Goal: Information Seeking & Learning: Learn about a topic

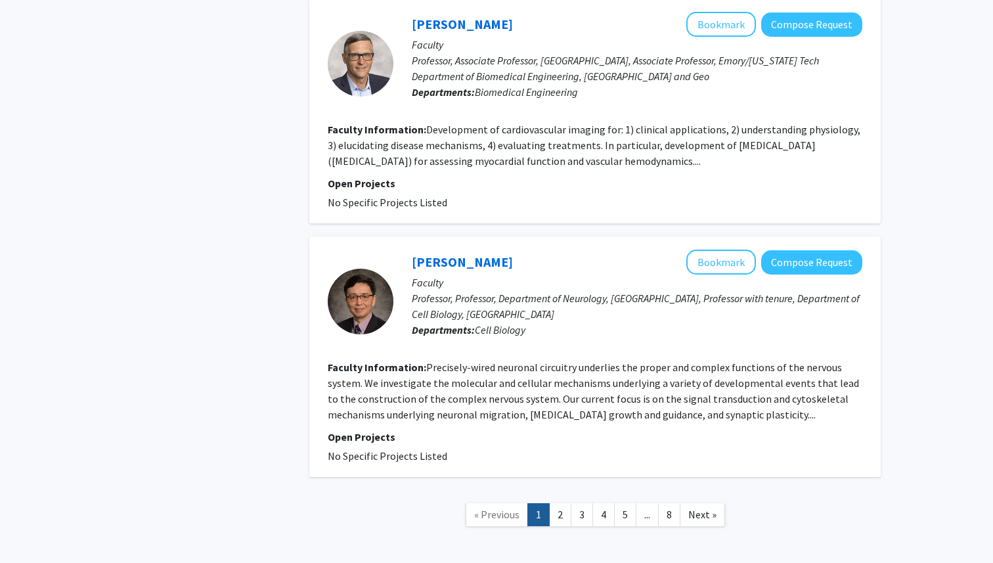
scroll to position [2446, 0]
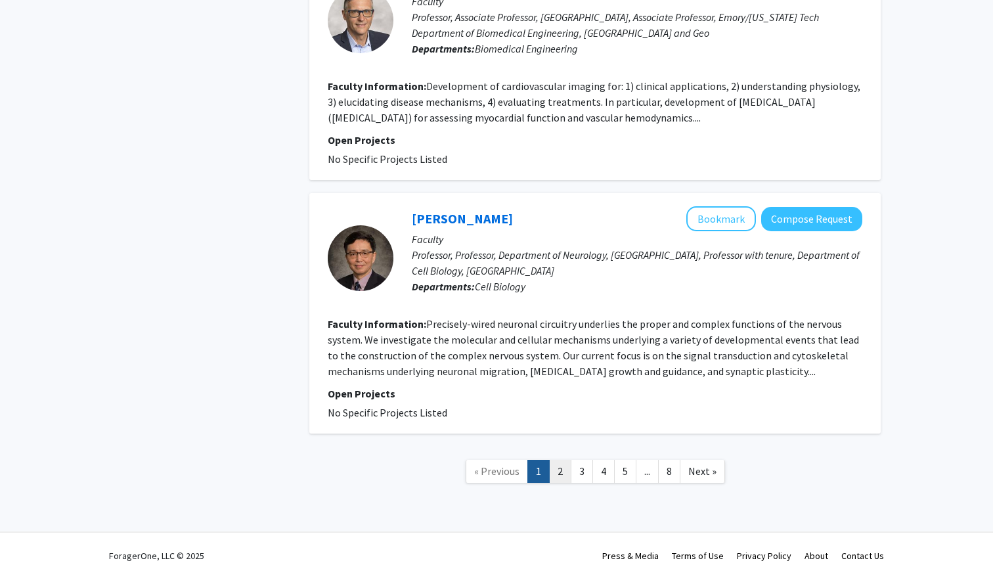
click at [559, 462] on link "2" at bounding box center [560, 471] width 22 height 23
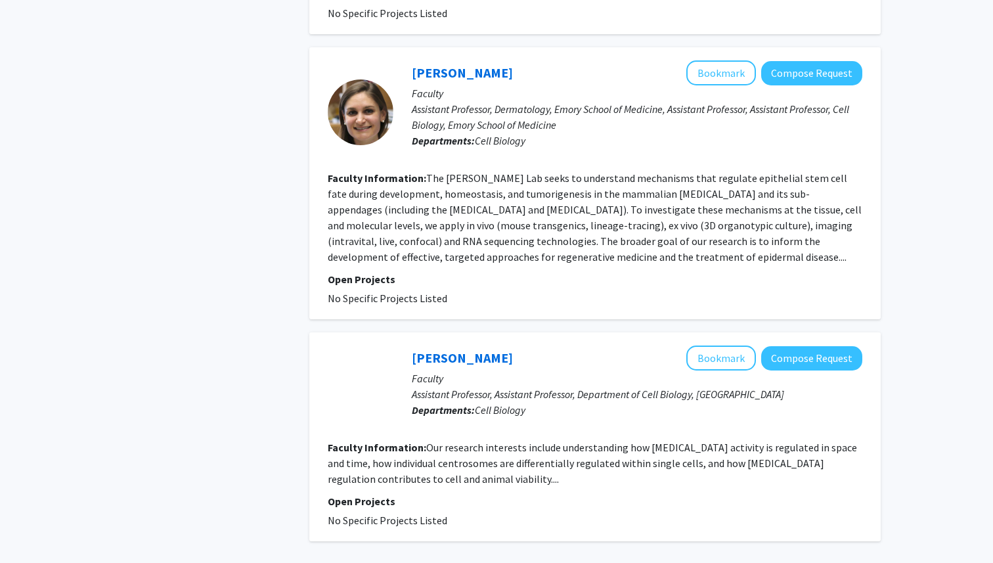
scroll to position [2217, 0]
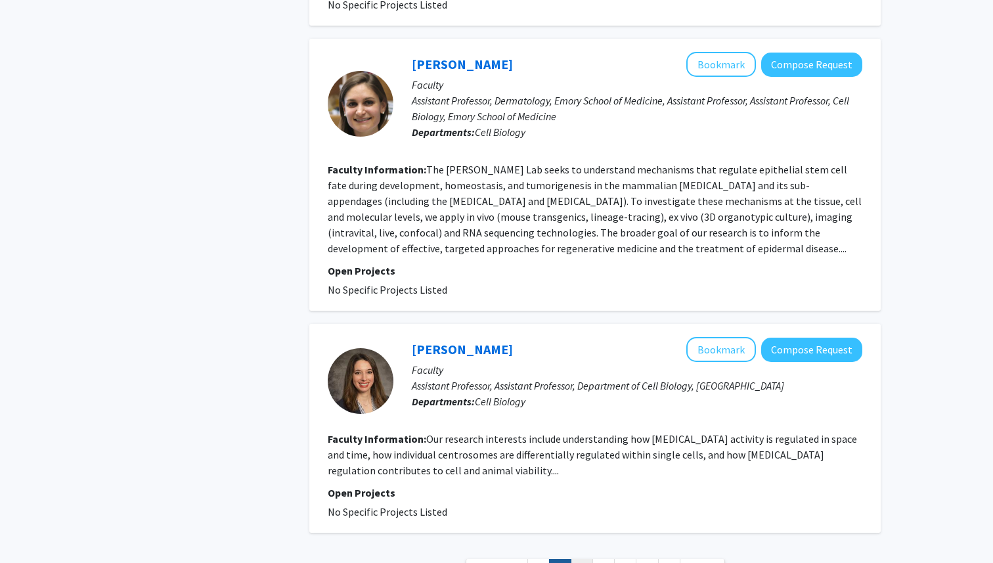
click at [578, 559] on link "3" at bounding box center [582, 570] width 22 height 23
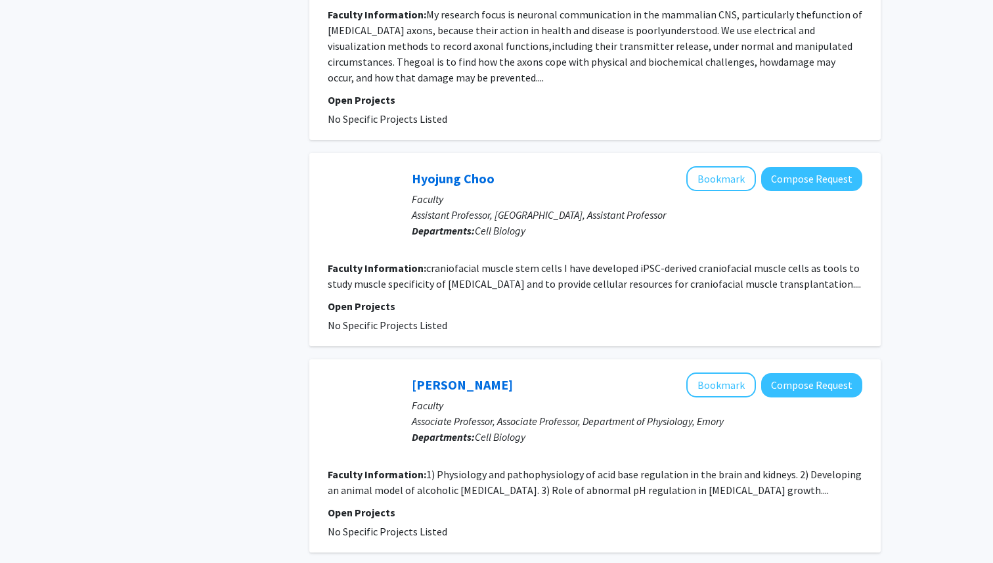
scroll to position [2017, 0]
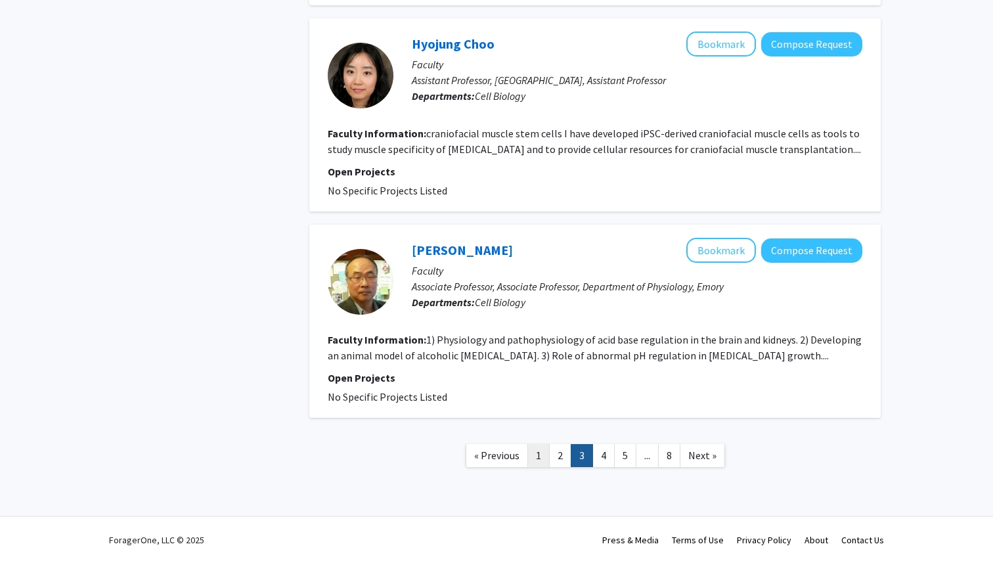
click at [539, 463] on link "1" at bounding box center [539, 455] width 22 height 23
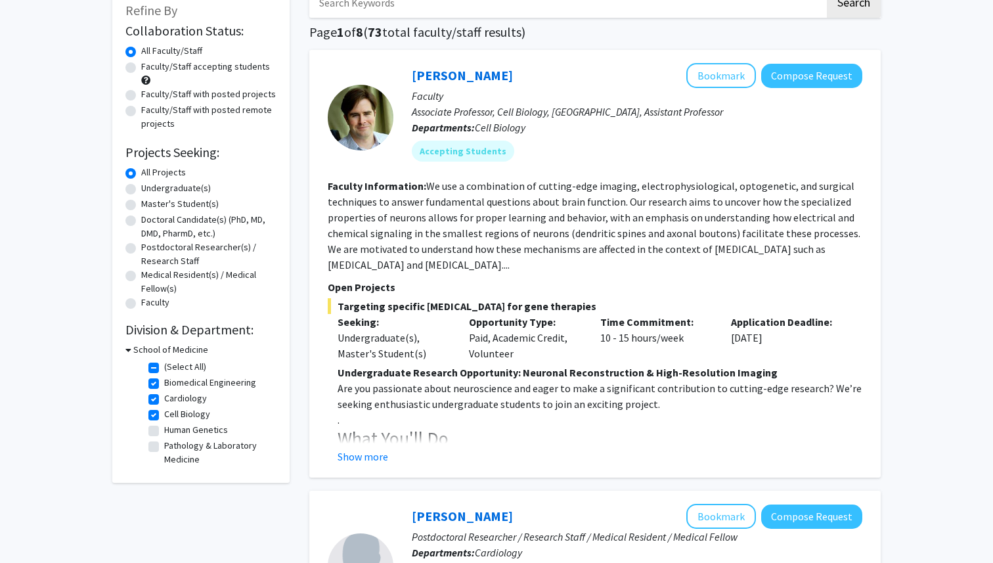
scroll to position [69, 0]
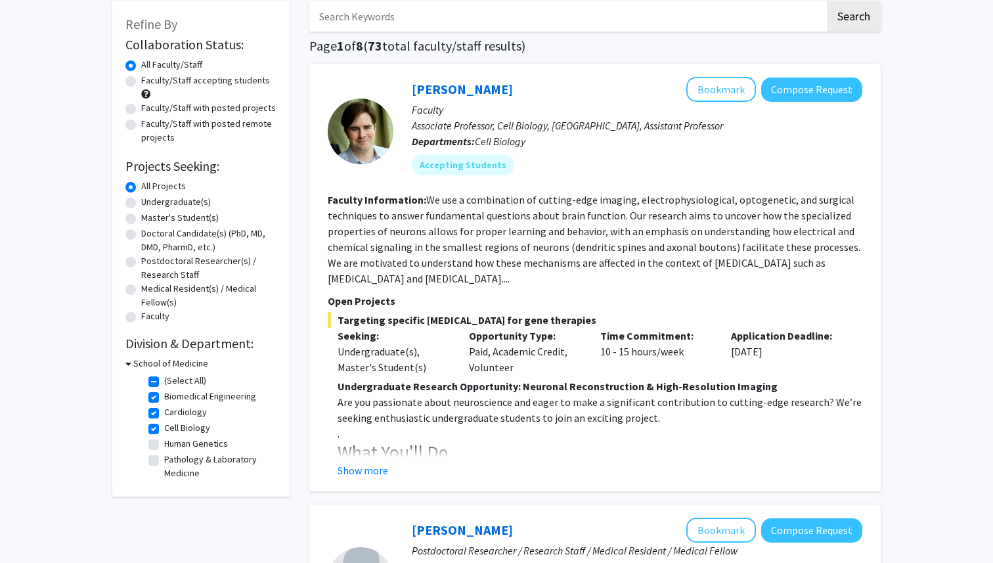
click at [139, 203] on div "Undergraduate(s)" at bounding box center [200, 203] width 151 height 16
click at [141, 202] on label "Undergraduate(s)" at bounding box center [176, 202] width 70 height 14
click at [141, 202] on input "Undergraduate(s)" at bounding box center [145, 199] width 9 height 9
radio input "true"
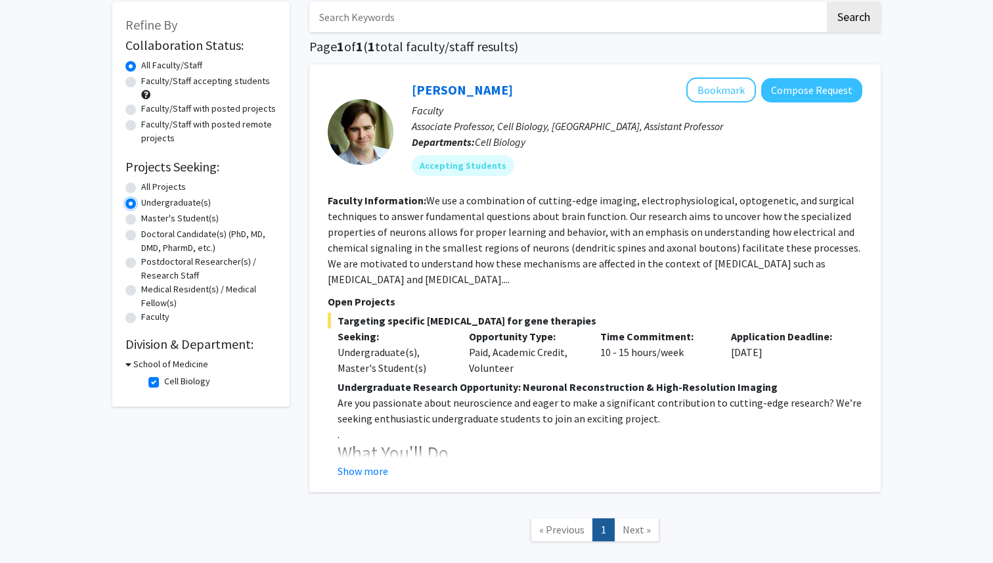
scroll to position [58, 0]
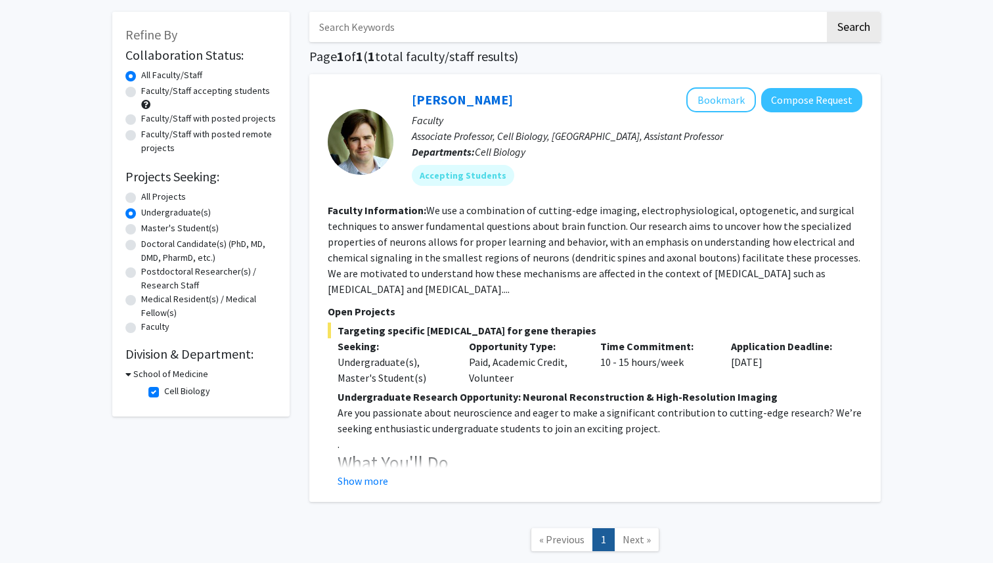
click at [141, 194] on label "All Projects" at bounding box center [163, 197] width 45 height 14
click at [141, 194] on input "All Projects" at bounding box center [145, 194] width 9 height 9
radio input "true"
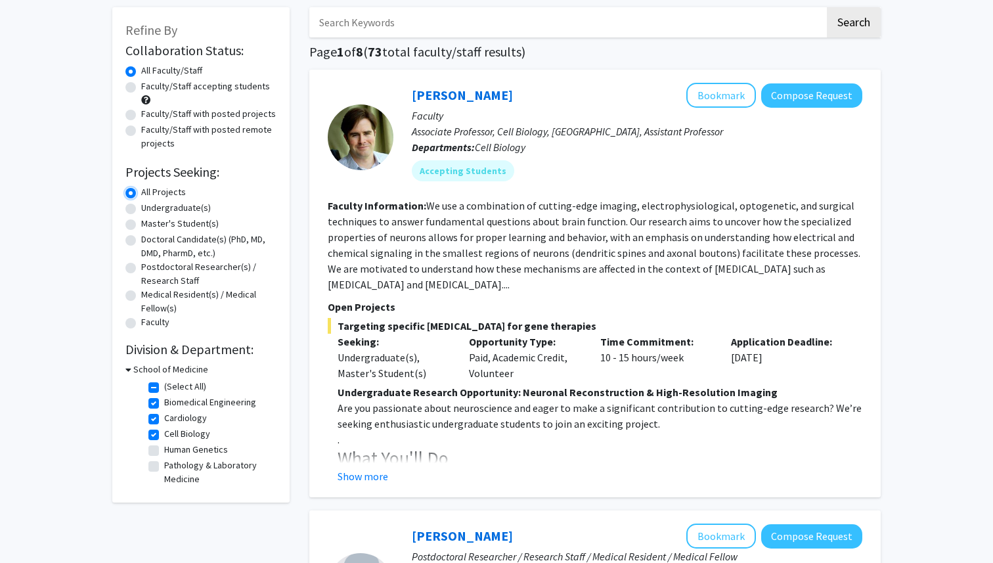
scroll to position [114, 0]
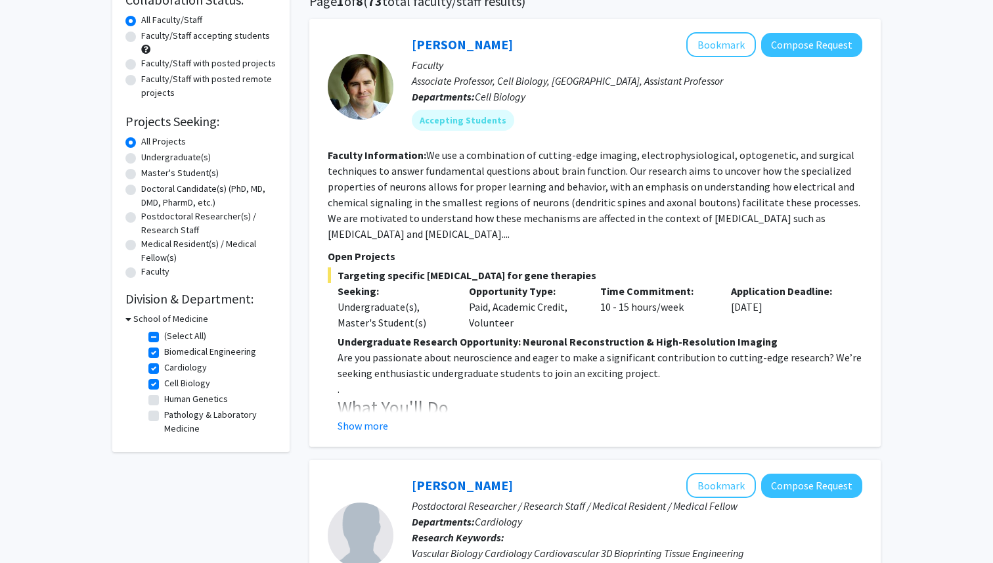
click at [164, 338] on label "(Select All)" at bounding box center [185, 336] width 42 height 14
click at [164, 338] on input "(Select All)" at bounding box center [168, 333] width 9 height 9
checkbox input "false"
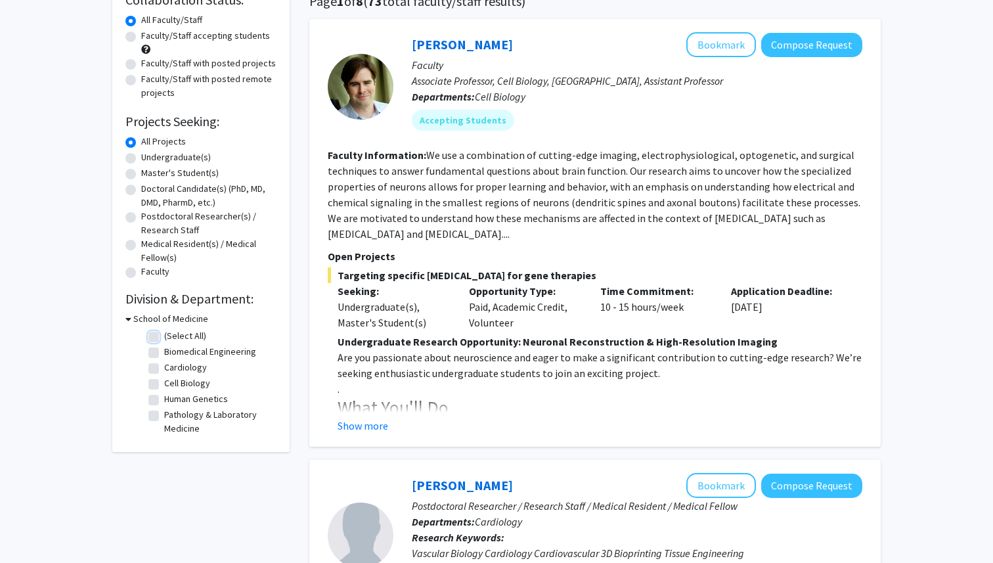
checkbox input "false"
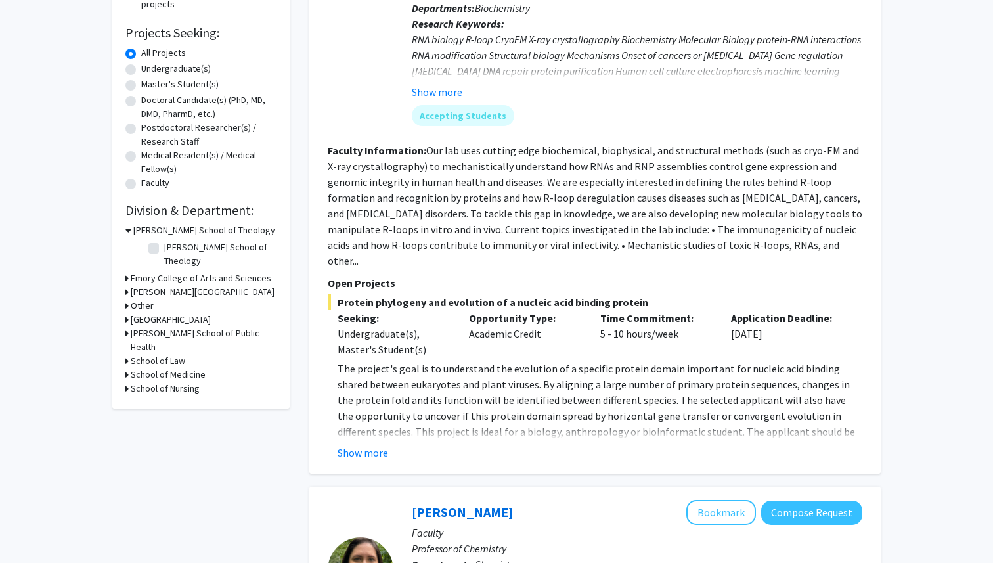
scroll to position [188, 0]
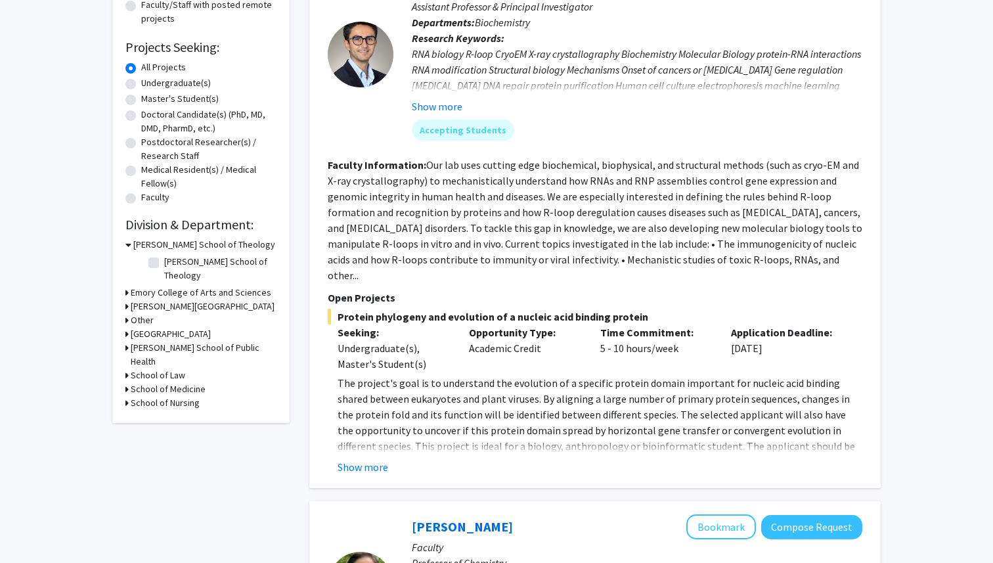
click at [150, 382] on h3 "School of Medicine" at bounding box center [168, 389] width 75 height 14
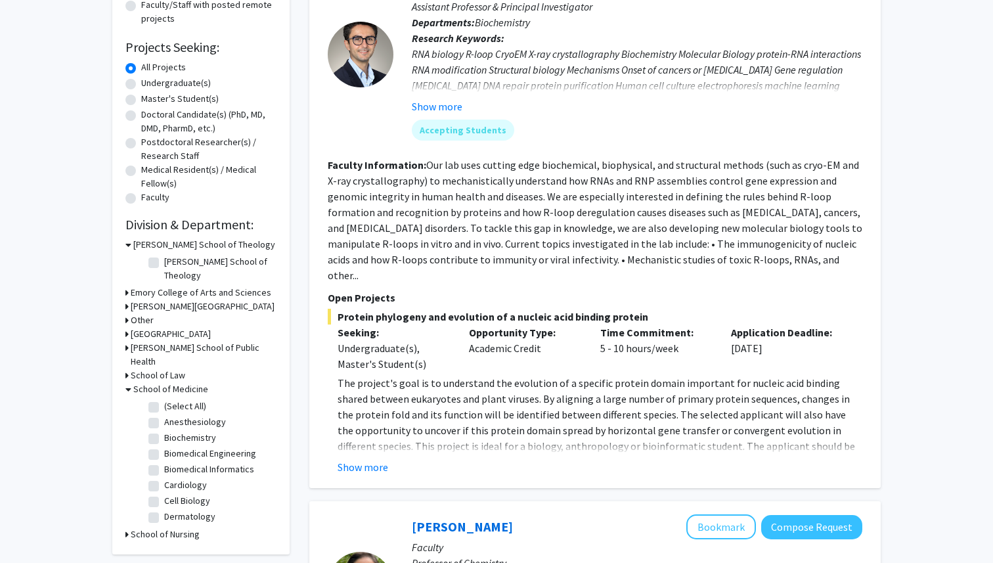
click at [164, 399] on label "(Select All)" at bounding box center [185, 406] width 42 height 14
click at [164, 399] on input "(Select All)" at bounding box center [168, 403] width 9 height 9
checkbox input "true"
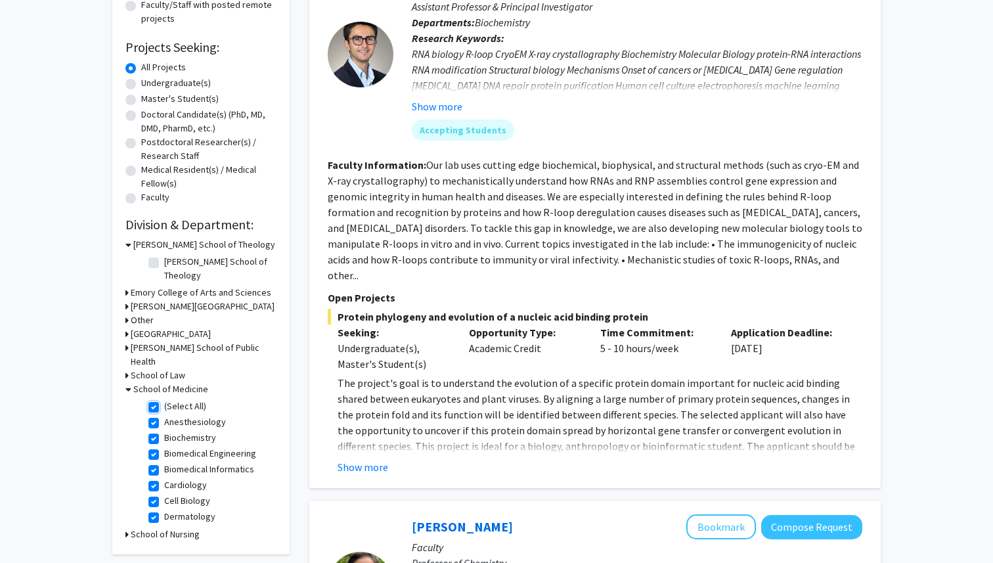
checkbox input "true"
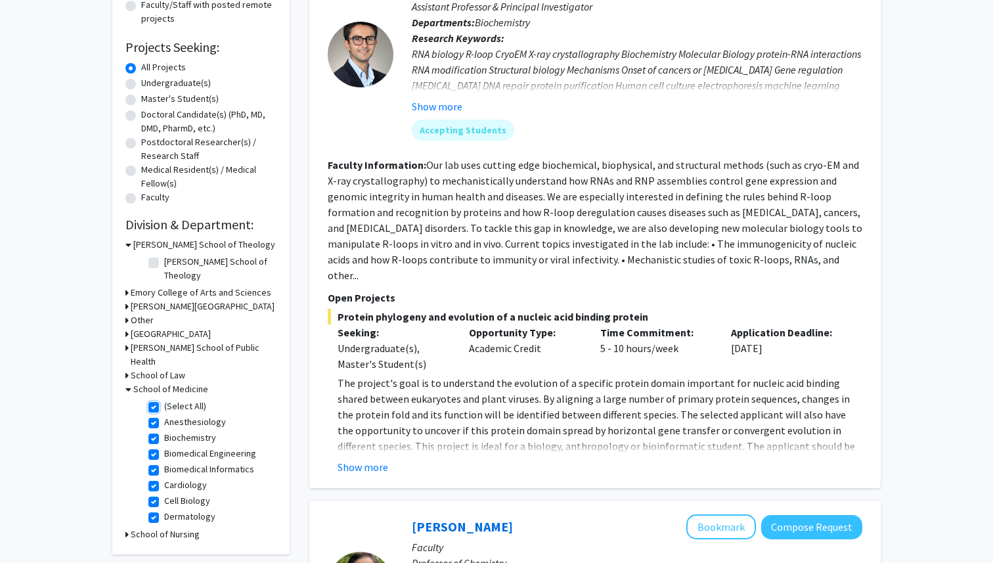
checkbox input "true"
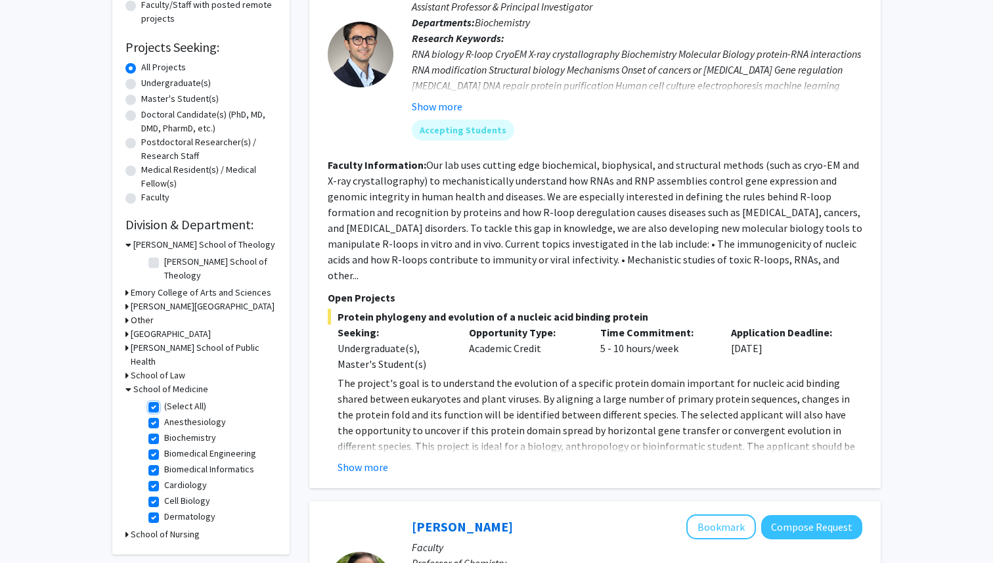
checkbox input "true"
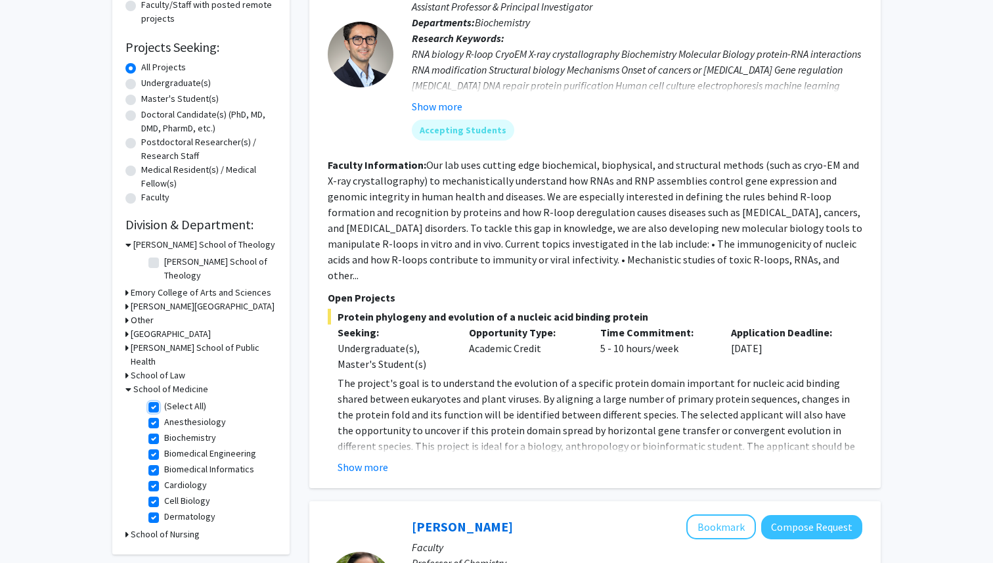
checkbox input "true"
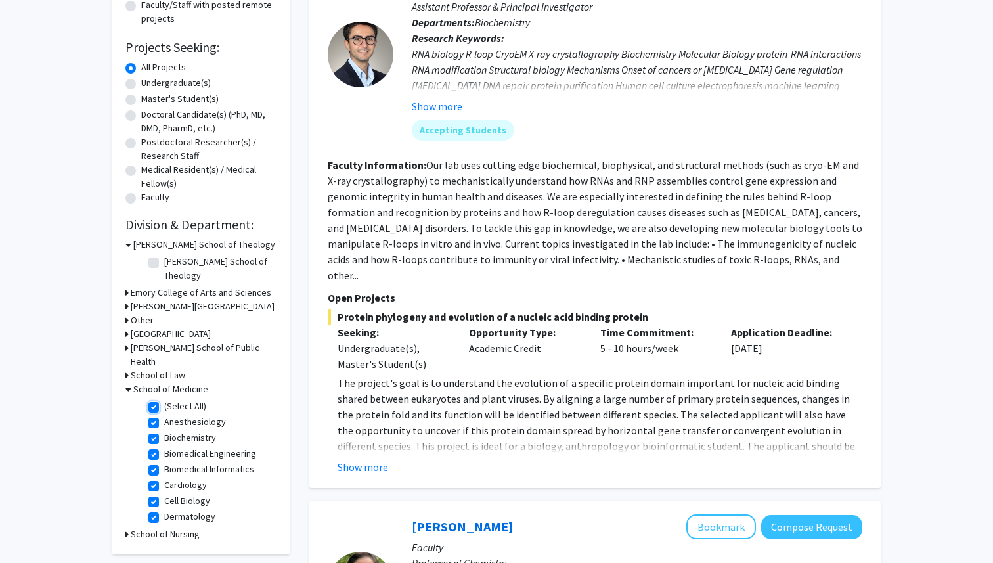
checkbox input "true"
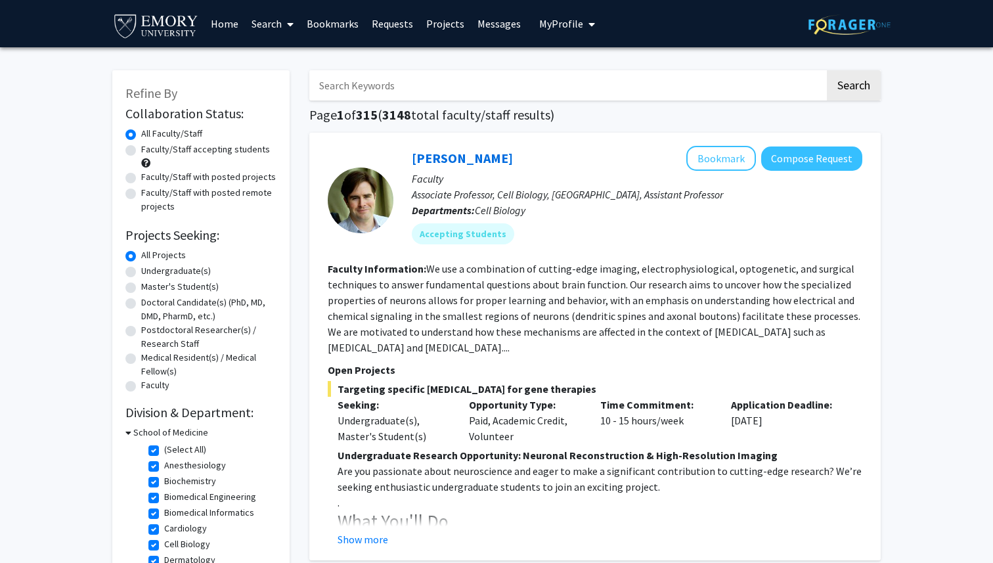
click at [141, 274] on label "Undergraduate(s)" at bounding box center [176, 271] width 70 height 14
click at [141, 273] on input "Undergraduate(s)" at bounding box center [145, 268] width 9 height 9
radio input "true"
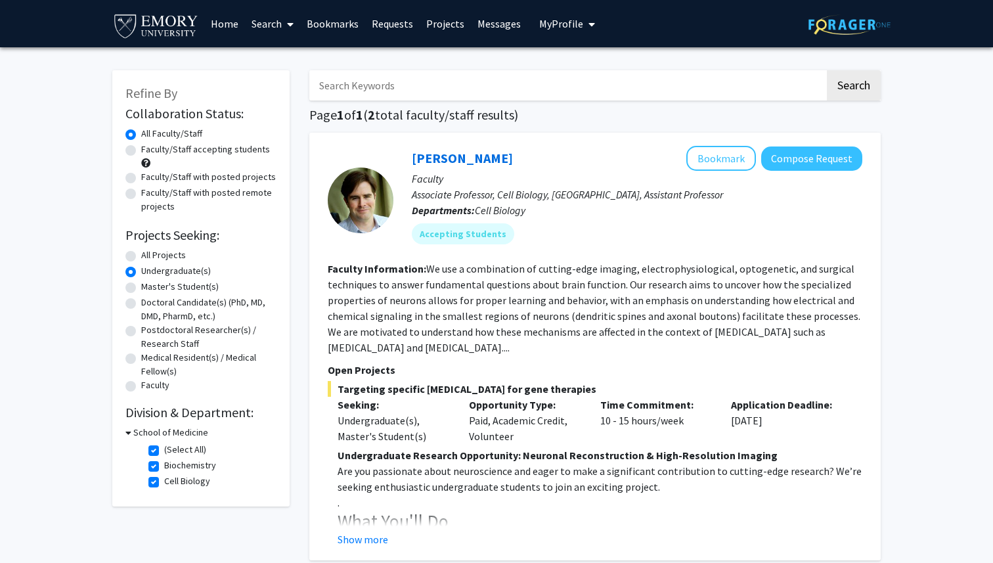
click at [141, 256] on label "All Projects" at bounding box center [163, 255] width 45 height 14
click at [141, 256] on input "All Projects" at bounding box center [145, 252] width 9 height 9
radio input "true"
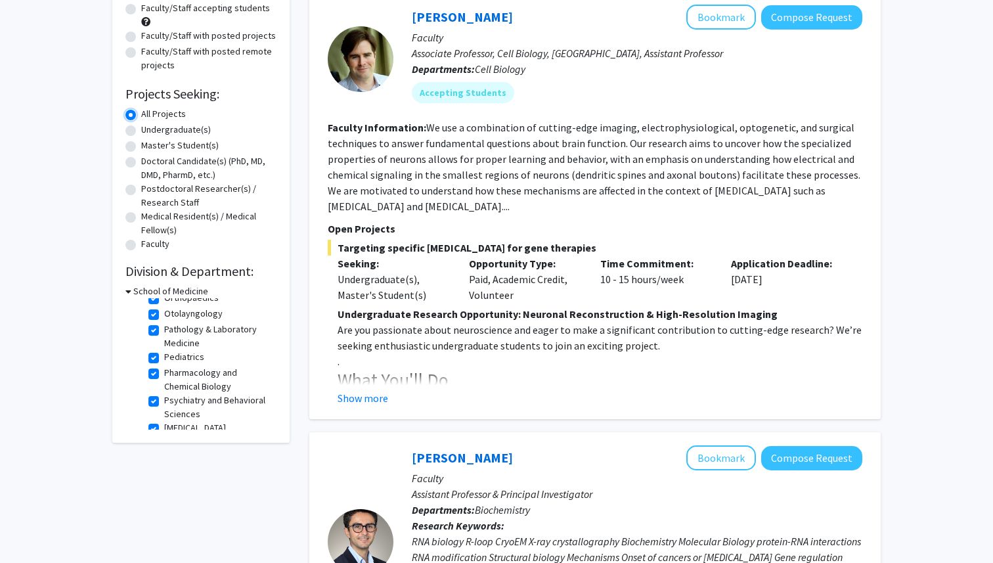
scroll to position [399, 0]
click at [164, 417] on label "Urology" at bounding box center [179, 418] width 31 height 14
click at [164, 417] on input "Urology" at bounding box center [168, 415] width 9 height 9
checkbox input "false"
checkbox input "true"
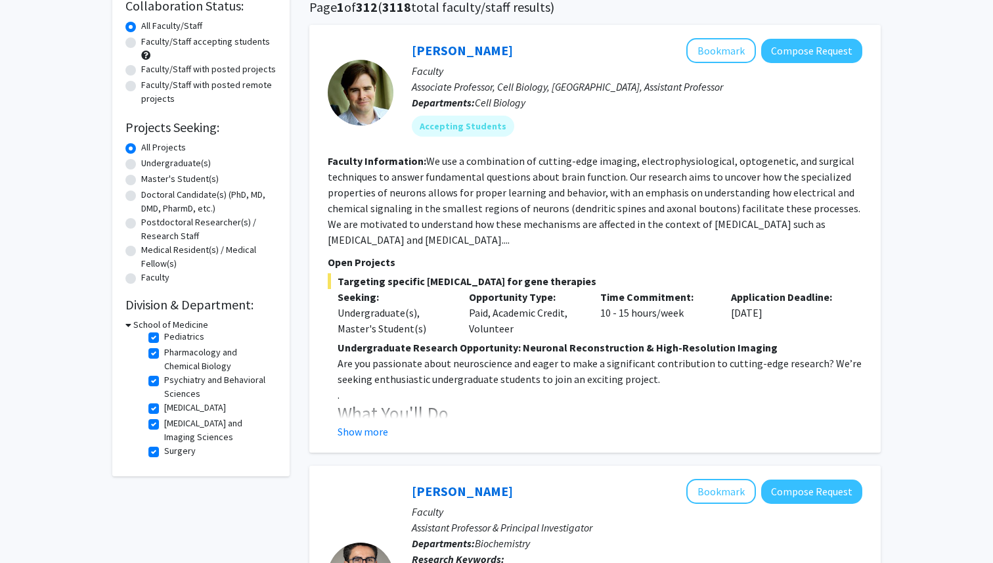
scroll to position [109, 0]
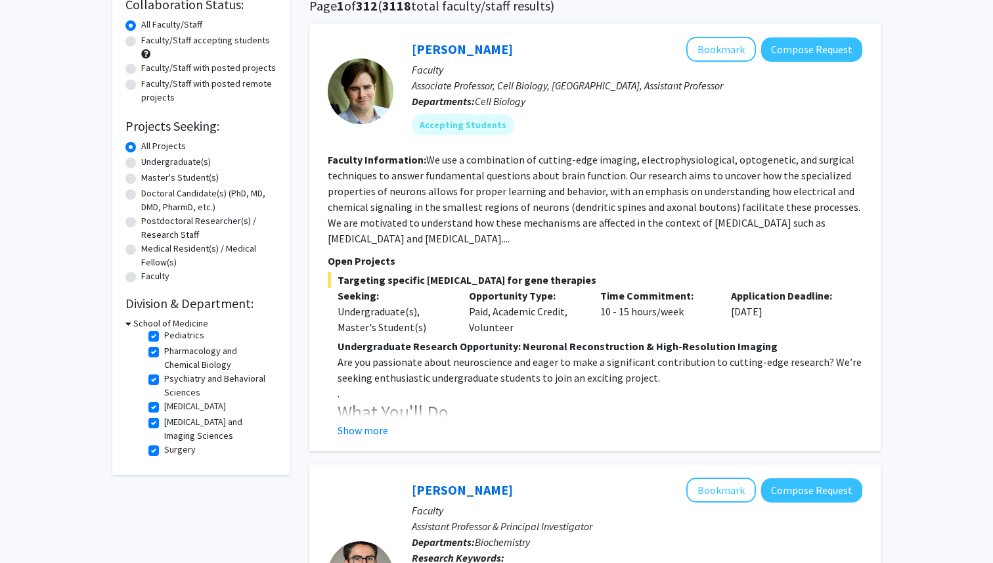
click at [164, 424] on label "[MEDICAL_DATA] and Imaging Sciences" at bounding box center [218, 429] width 109 height 28
click at [164, 424] on input "[MEDICAL_DATA] and Imaging Sciences" at bounding box center [168, 419] width 9 height 9
checkbox input "false"
checkbox input "true"
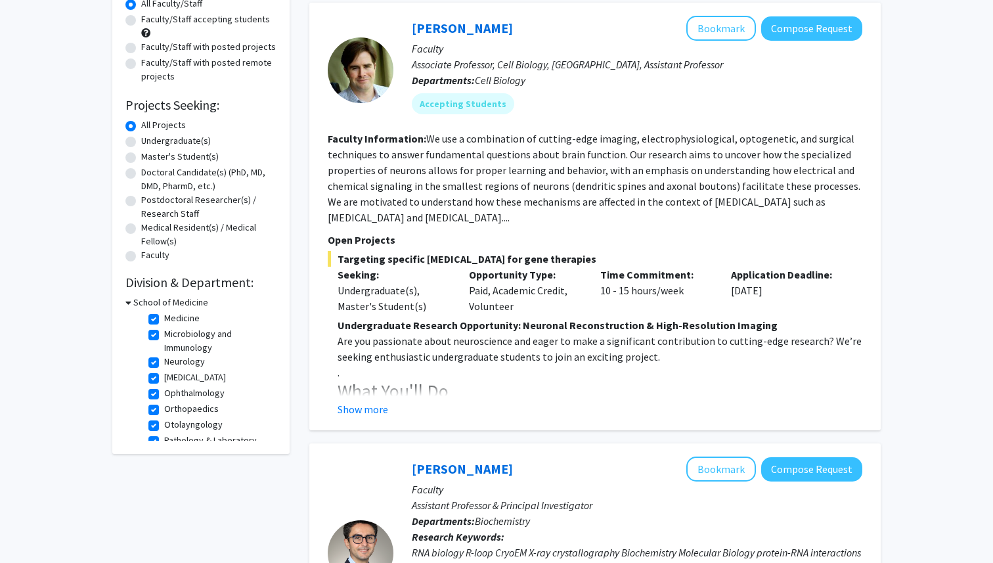
scroll to position [356, 0]
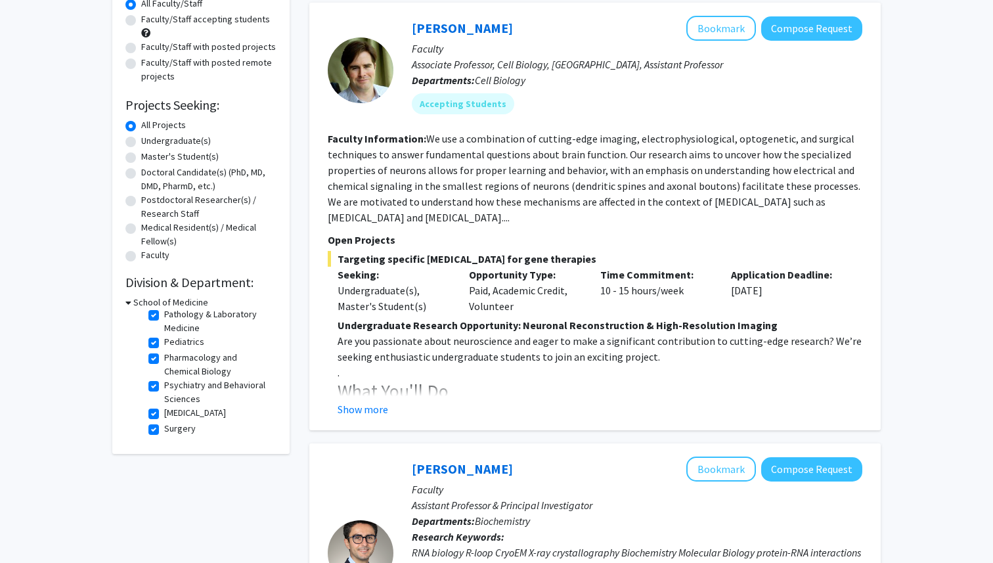
click at [164, 416] on label "[MEDICAL_DATA]" at bounding box center [195, 413] width 62 height 14
click at [164, 415] on input "[MEDICAL_DATA]" at bounding box center [168, 410] width 9 height 9
checkbox input "false"
checkbox input "true"
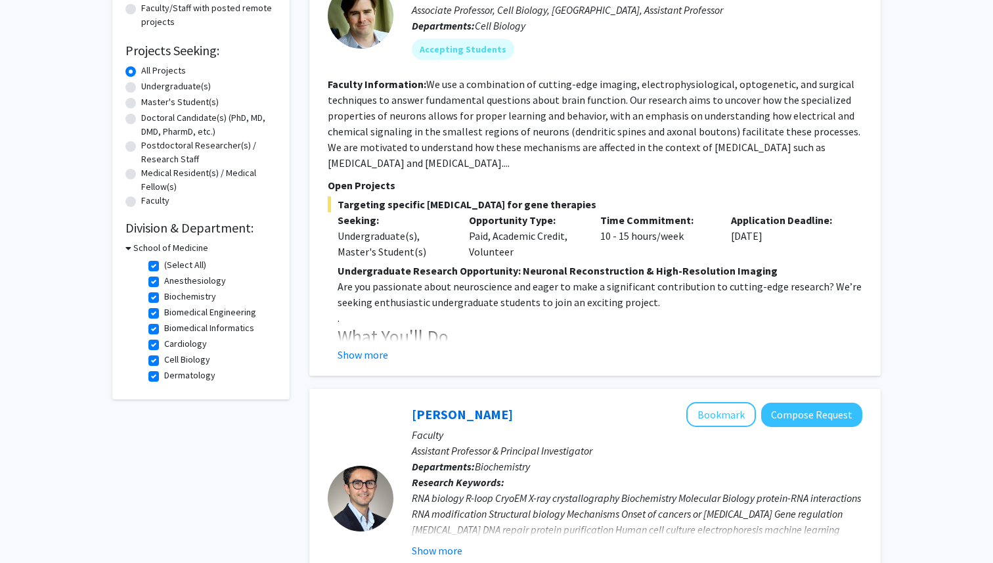
scroll to position [340, 0]
click at [164, 348] on label "Psychiatry and Behavioral Sciences" at bounding box center [218, 354] width 109 height 28
click at [164, 348] on input "Psychiatry and Behavioral Sciences" at bounding box center [168, 344] width 9 height 9
checkbox input "false"
checkbox input "true"
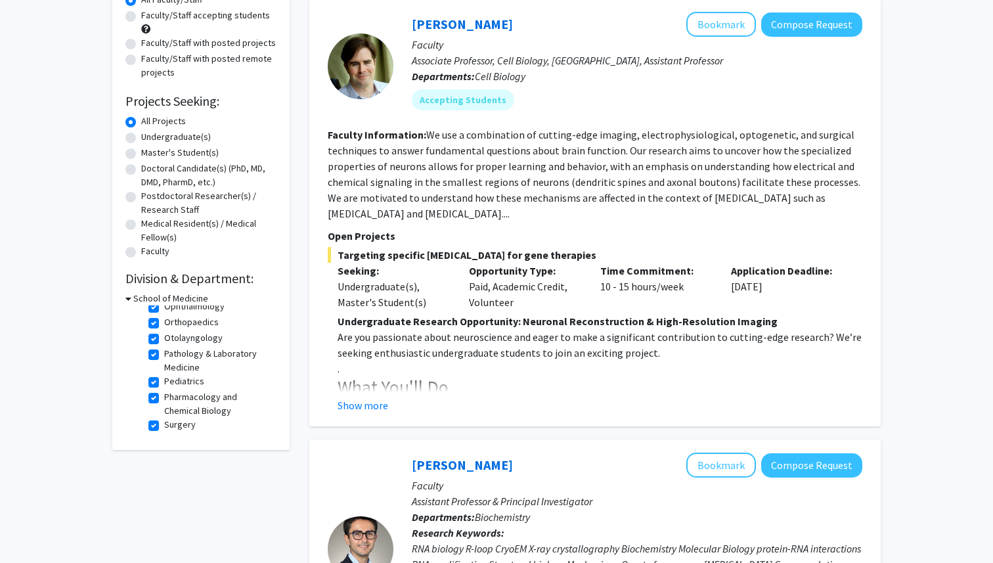
click at [164, 382] on label "Pediatrics" at bounding box center [184, 381] width 40 height 14
click at [164, 382] on input "Pediatrics" at bounding box center [168, 378] width 9 height 9
checkbox input "false"
checkbox input "true"
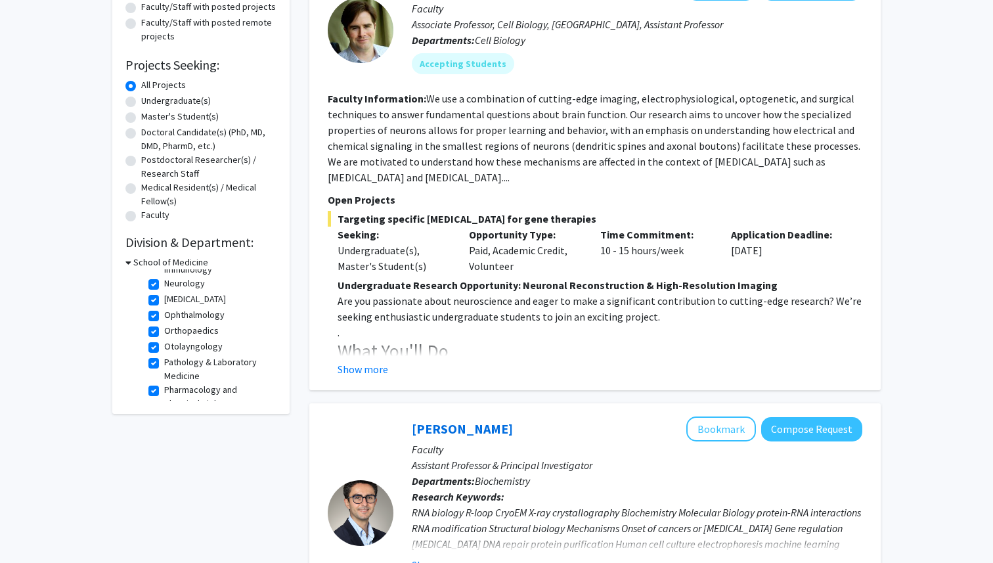
click at [164, 363] on label "Pathology & Laboratory Medicine" at bounding box center [218, 369] width 109 height 28
click at [164, 363] on input "Pathology & Laboratory Medicine" at bounding box center [168, 359] width 9 height 9
checkbox input "false"
checkbox input "true"
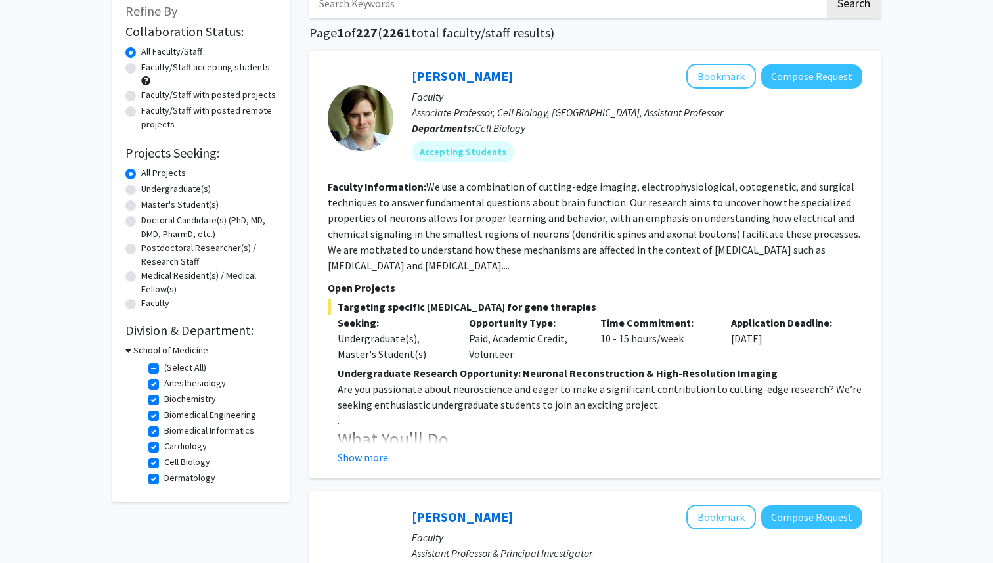
click at [164, 386] on label "Anesthesiology" at bounding box center [195, 383] width 62 height 14
click at [164, 385] on input "Anesthesiology" at bounding box center [168, 380] width 9 height 9
checkbox input "false"
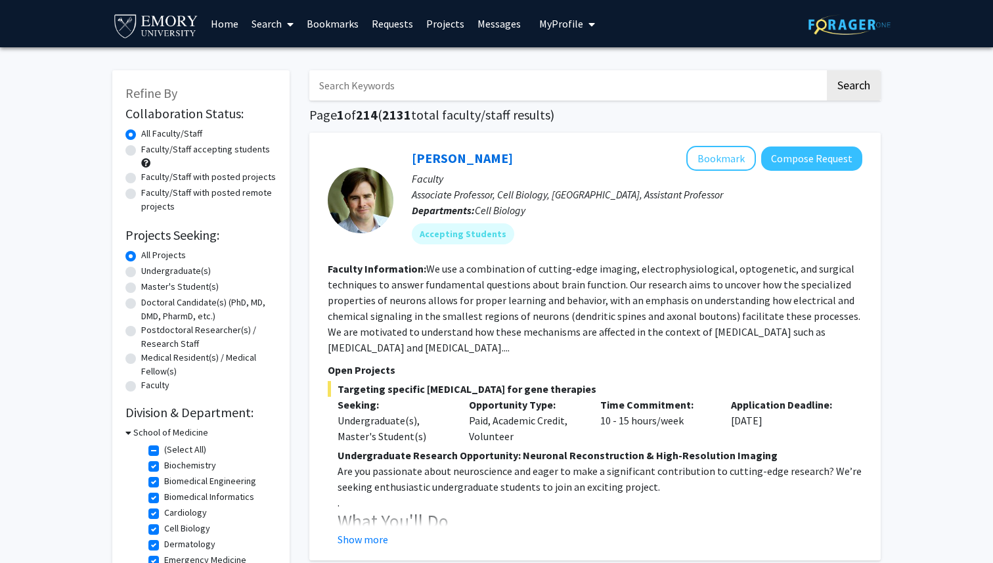
click at [164, 495] on label "Biomedical Informatics" at bounding box center [209, 497] width 90 height 14
click at [164, 495] on input "Biomedical Informatics" at bounding box center [168, 494] width 9 height 9
checkbox input "false"
click at [164, 543] on label "Emergency Medicine" at bounding box center [205, 544] width 82 height 14
click at [164, 543] on input "Emergency Medicine" at bounding box center [168, 541] width 9 height 9
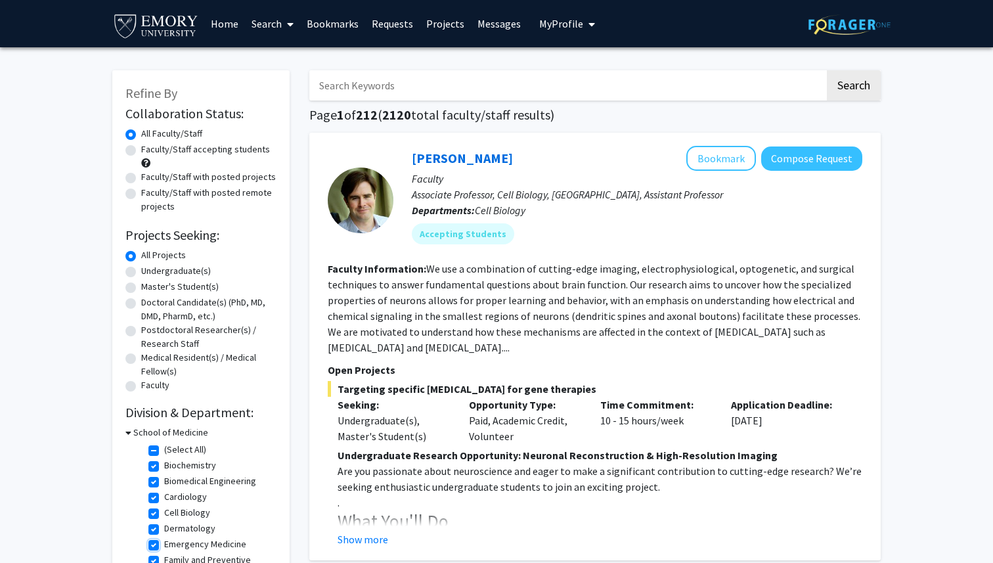
checkbox input "false"
click at [164, 543] on label "Family and Preventive Medicine" at bounding box center [218, 551] width 109 height 28
click at [164, 543] on input "Family and Preventive Medicine" at bounding box center [168, 541] width 9 height 9
checkbox input "false"
click at [164, 545] on label "Gynecology & Obstetrics" at bounding box center [214, 544] width 100 height 14
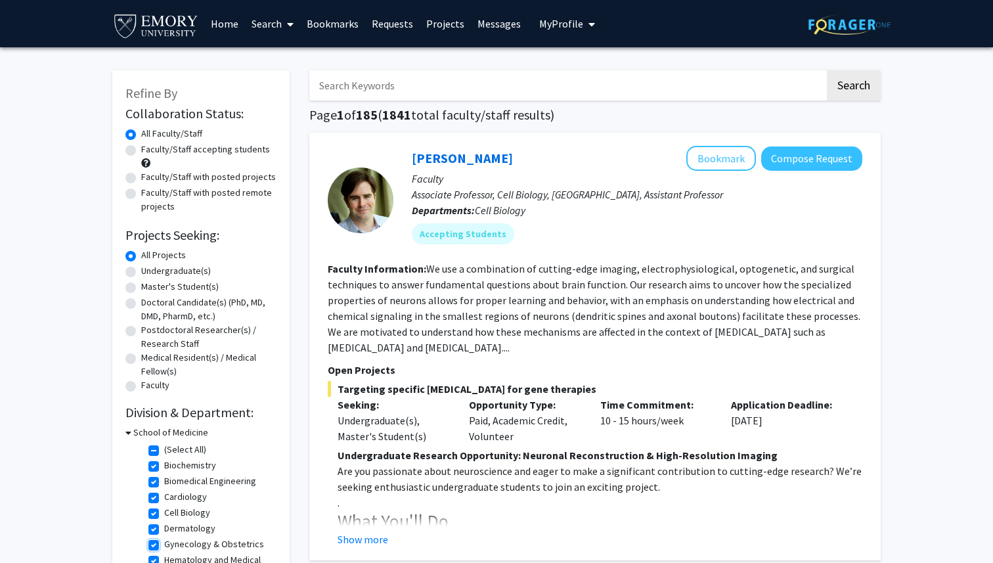
click at [164, 545] on input "Gynecology & Obstetrics" at bounding box center [168, 541] width 9 height 9
checkbox input "false"
click at [164, 545] on label "Hematology and Medical Oncology" at bounding box center [218, 551] width 109 height 28
click at [164, 545] on input "Hematology and Medical Oncology" at bounding box center [168, 541] width 9 height 9
checkbox input "false"
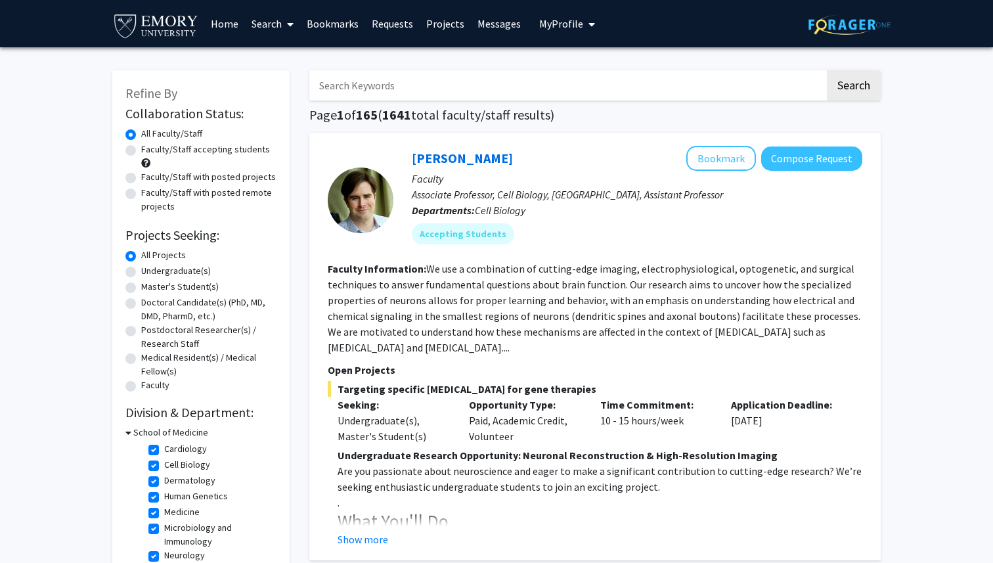
scroll to position [53, 0]
click at [164, 492] on label "Human Genetics" at bounding box center [196, 491] width 64 height 14
click at [164, 492] on input "Human Genetics" at bounding box center [168, 488] width 9 height 9
checkbox input "false"
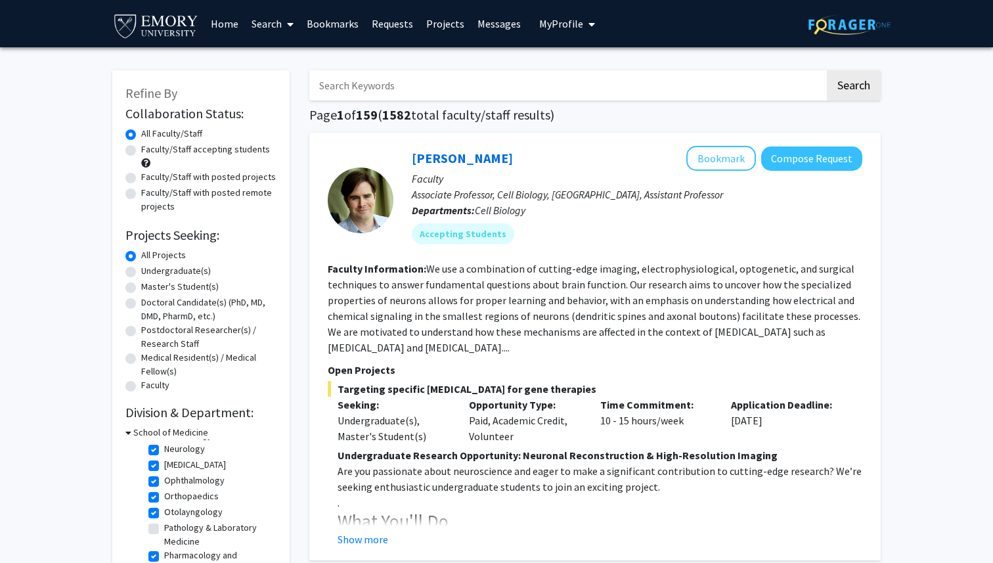
click at [164, 512] on label "Otolayngology" at bounding box center [193, 512] width 58 height 14
click at [164, 512] on input "Otolayngology" at bounding box center [168, 509] width 9 height 9
checkbox input "false"
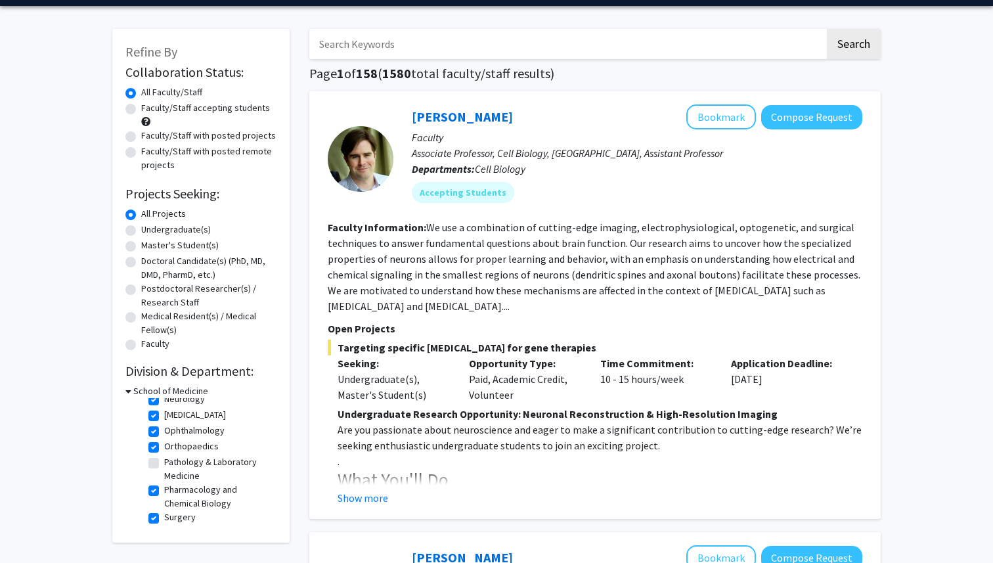
scroll to position [51, 0]
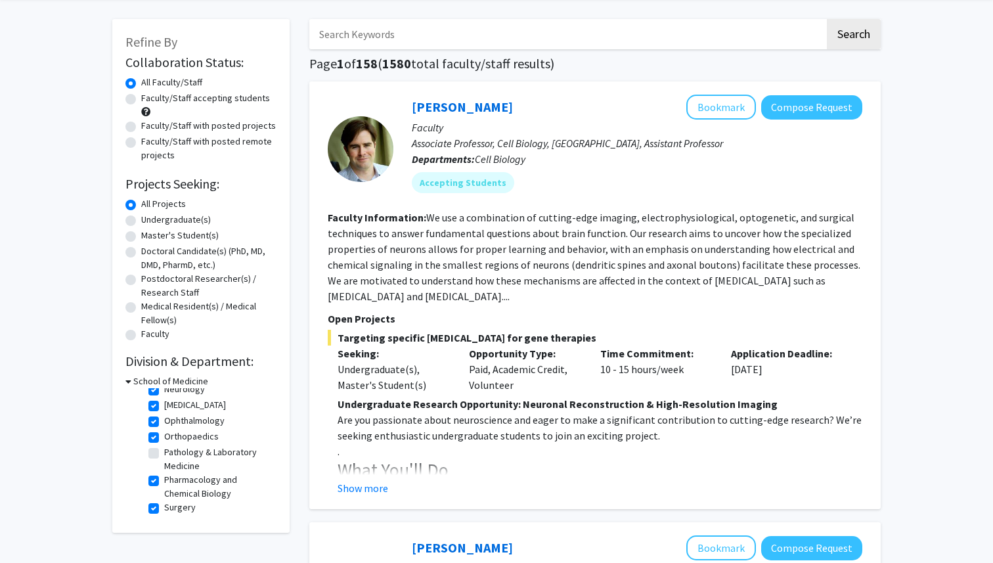
click at [164, 480] on label "Pharmacology and Chemical Biology" at bounding box center [218, 487] width 109 height 28
click at [164, 480] on input "Pharmacology and Chemical Biology" at bounding box center [168, 477] width 9 height 9
checkbox input "false"
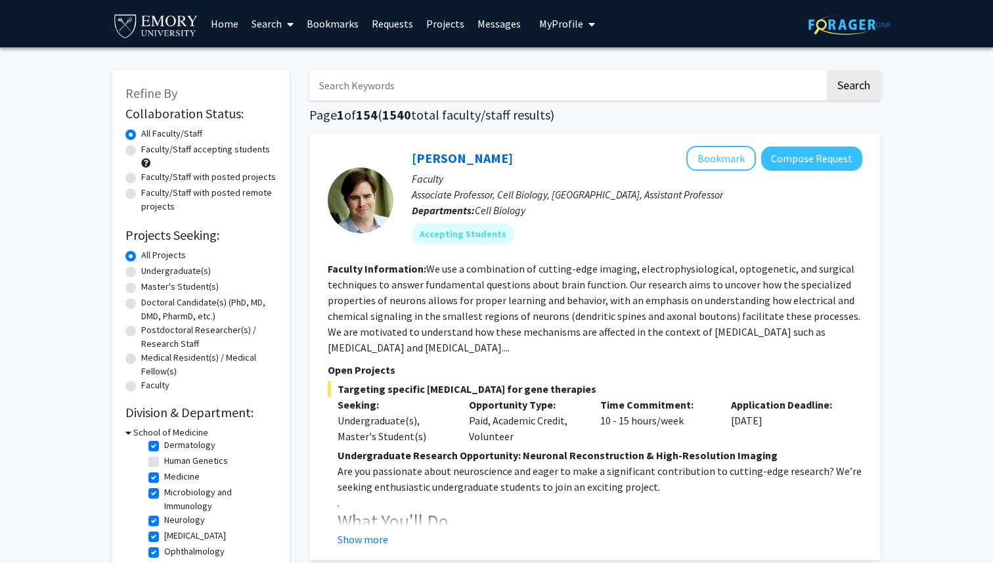
scroll to position [51, 0]
